Goal: Task Accomplishment & Management: Use online tool/utility

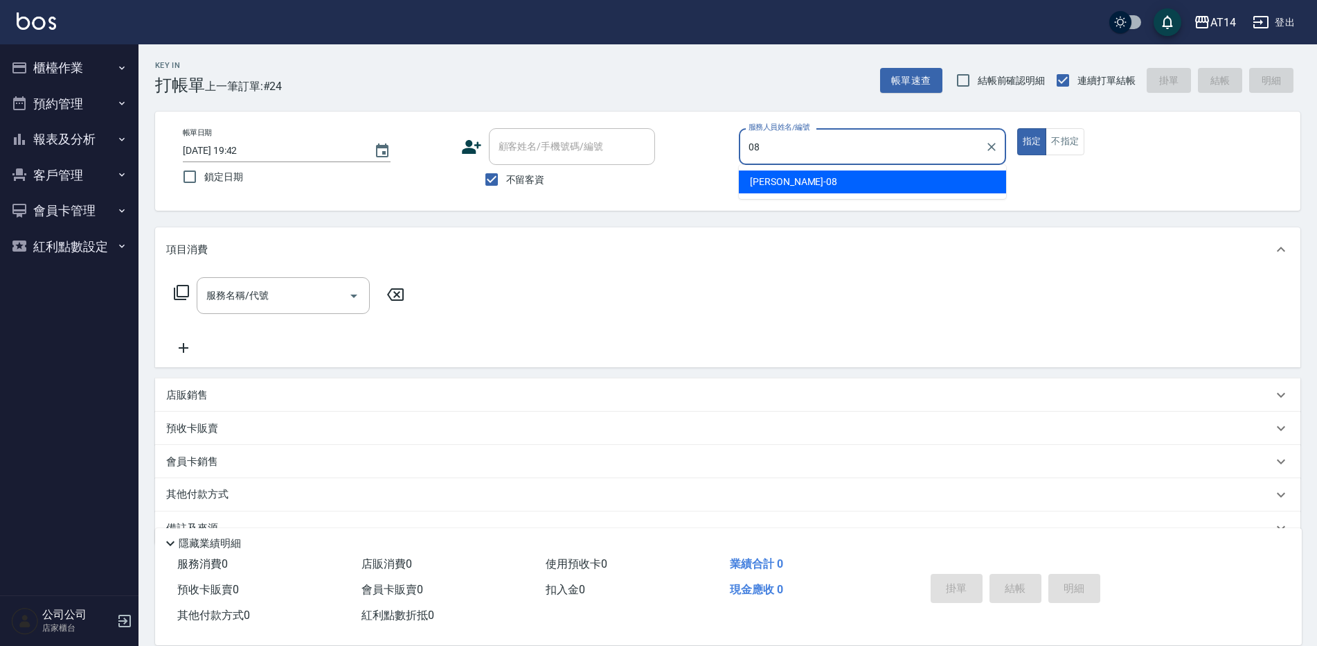
type input "[PERSON_NAME]-08"
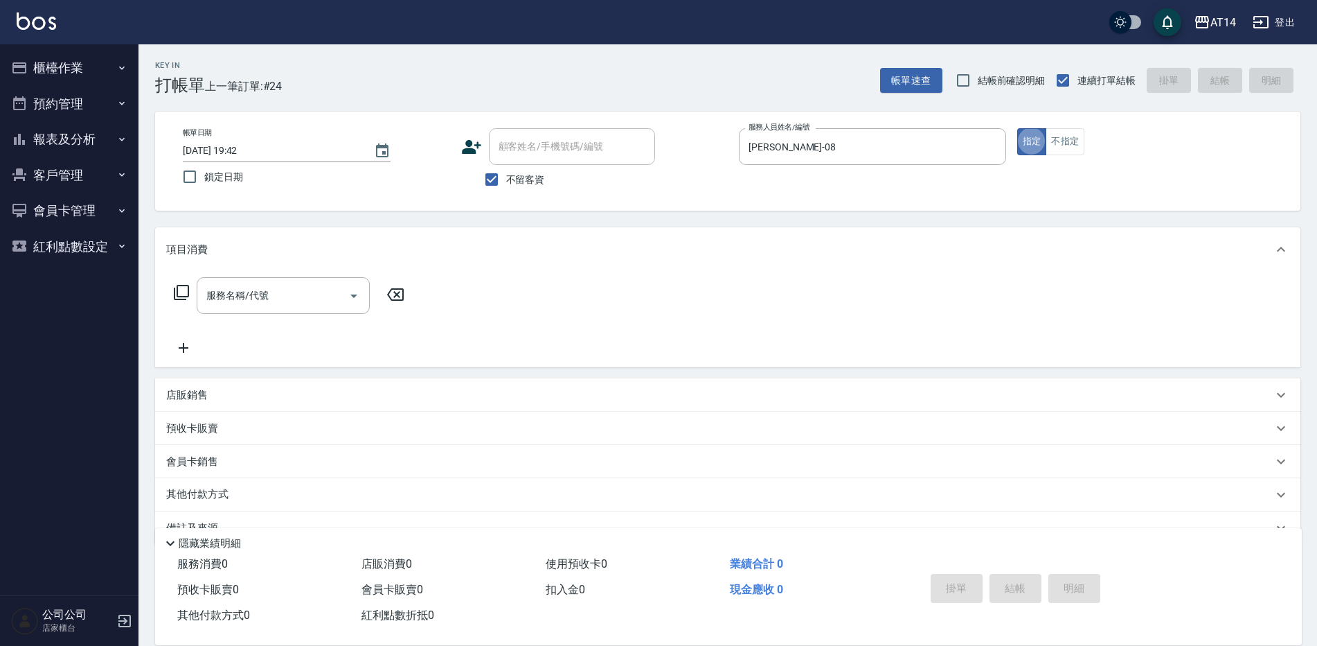
type button "true"
click at [241, 305] on input "服務名稱/代號" at bounding box center [273, 295] width 140 height 24
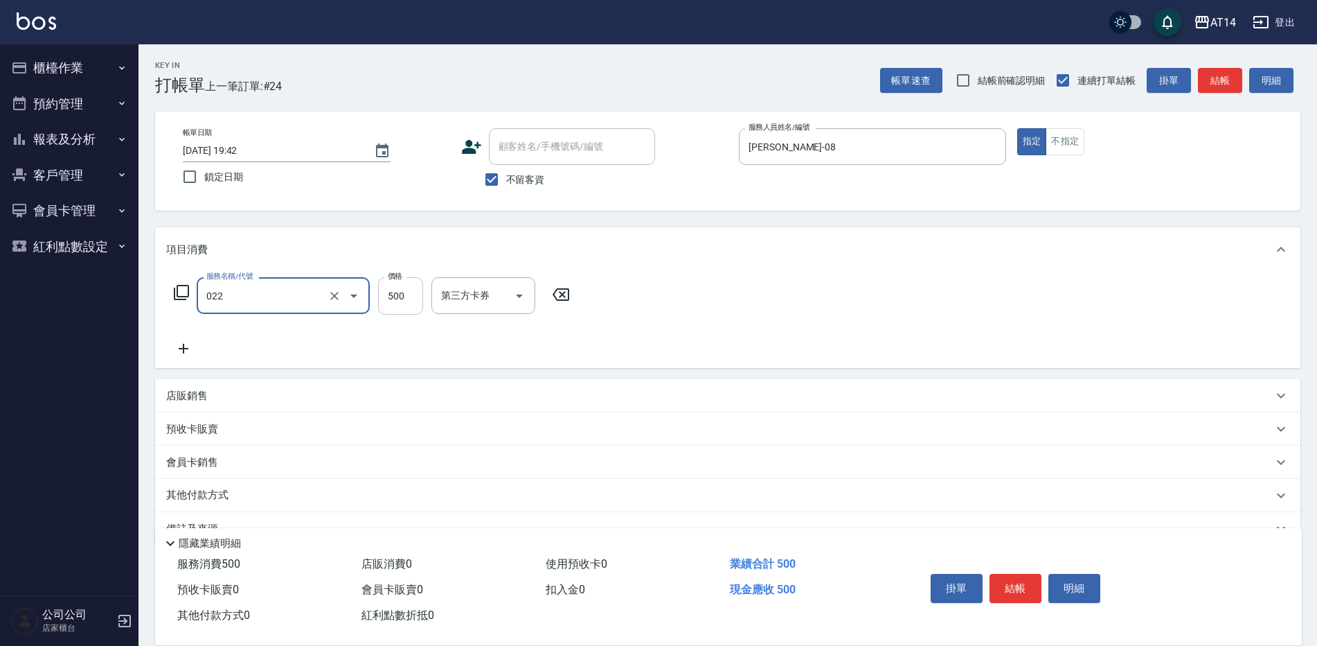
type input "洗髮+剪髮(022)"
click at [402, 295] on input "500" at bounding box center [400, 295] width 45 height 37
type input "550"
click at [1018, 574] on button "結帳" at bounding box center [1016, 588] width 52 height 29
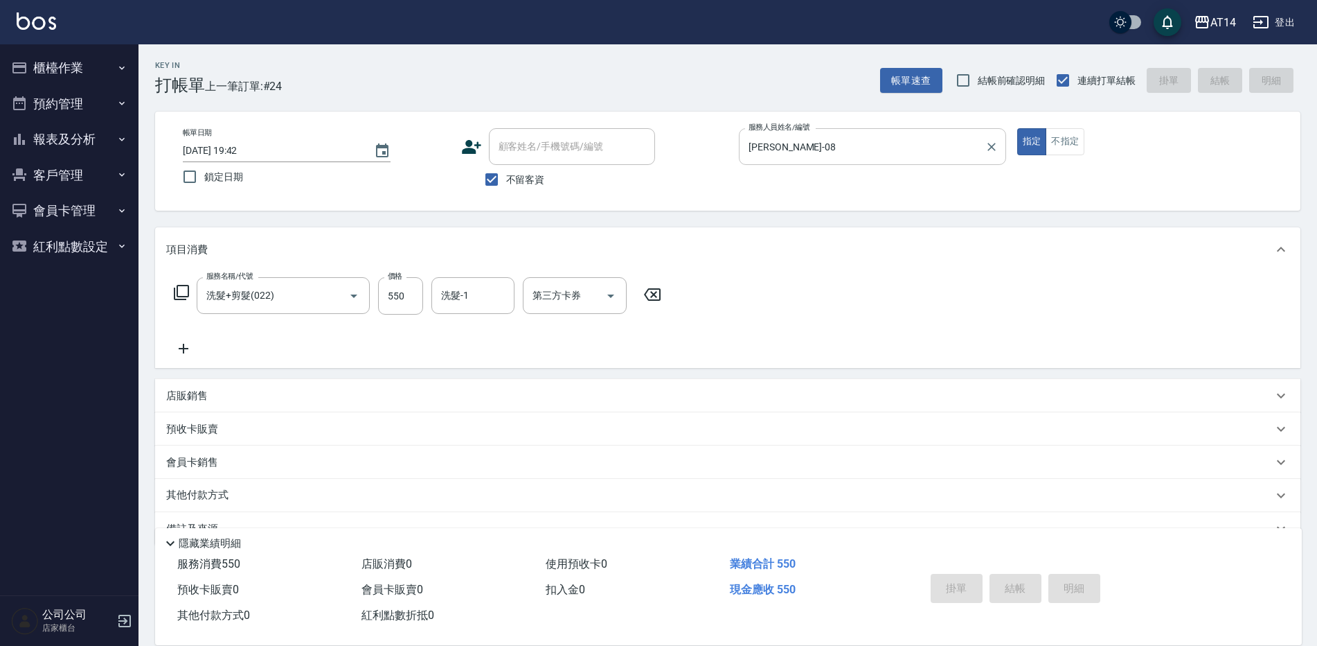
type input "[DATE] 20:14"
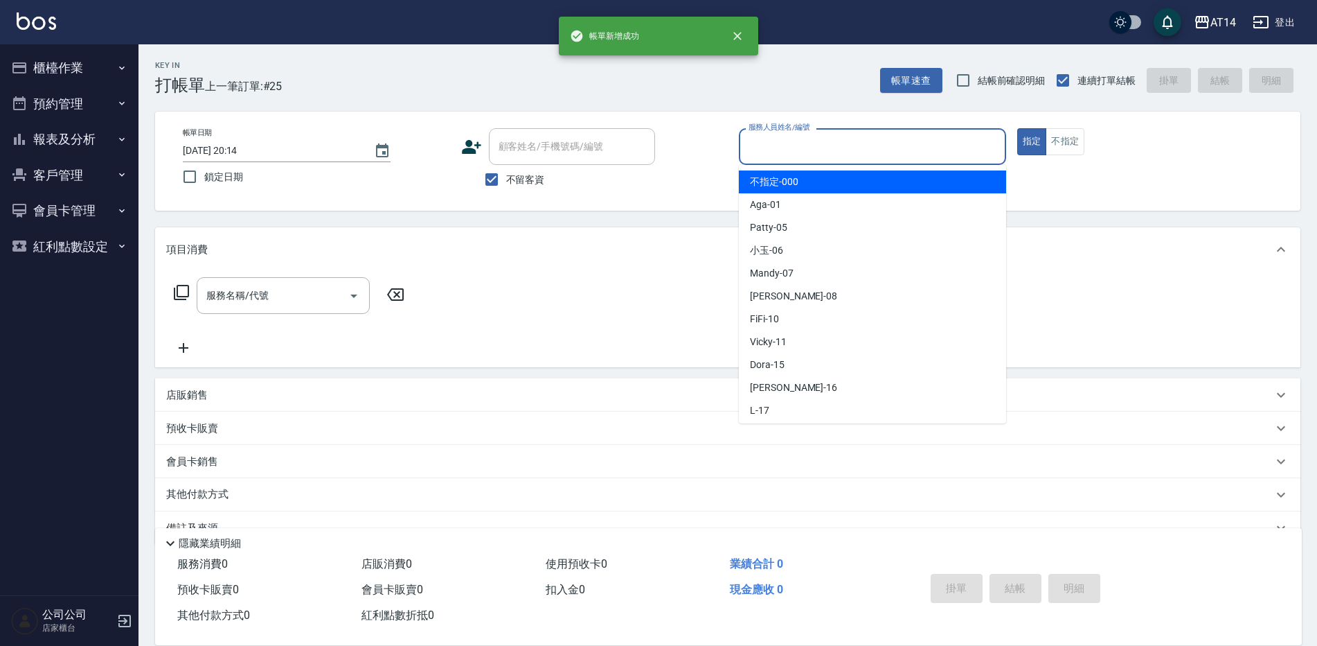
click at [836, 147] on input "服務人員姓名/編號" at bounding box center [872, 146] width 255 height 24
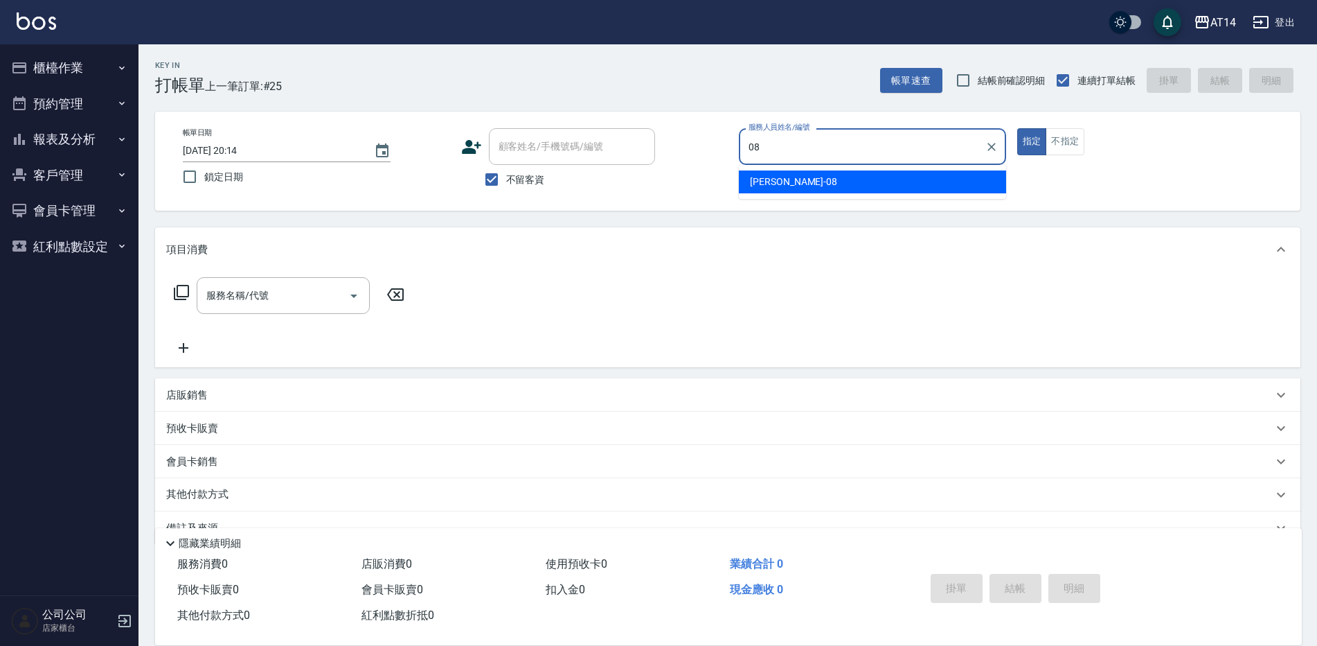
type input "[PERSON_NAME]-08"
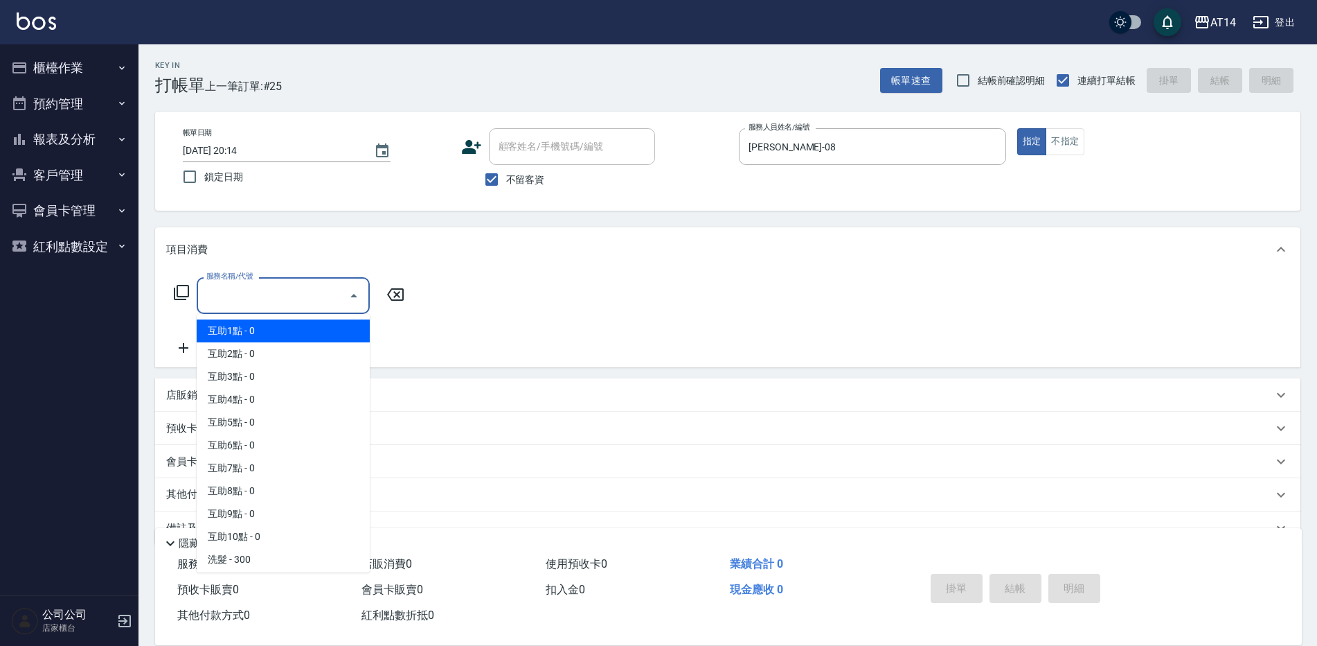
click at [258, 308] on input "服務名稱/代號" at bounding box center [273, 295] width 140 height 24
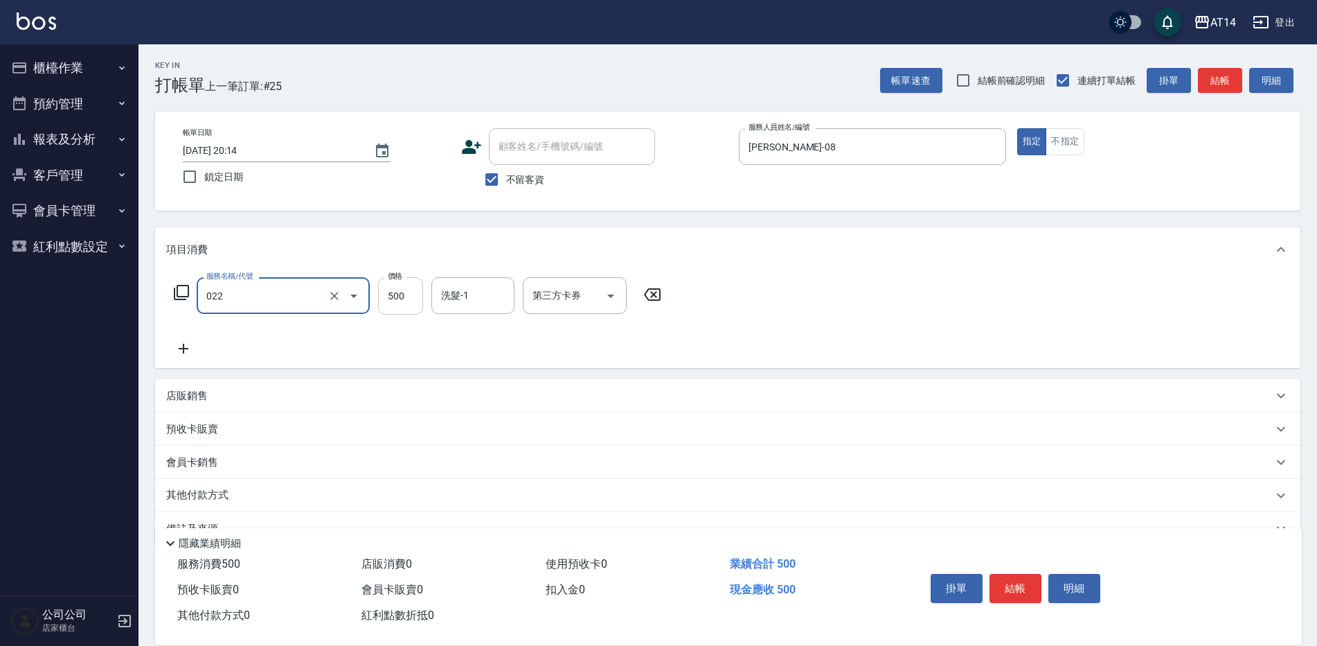
type input "洗髮+剪髮(022)"
click at [417, 294] on input "500" at bounding box center [400, 295] width 45 height 37
type input "550"
click at [1013, 583] on button "結帳" at bounding box center [1016, 588] width 52 height 29
